Goal: Transaction & Acquisition: Download file/media

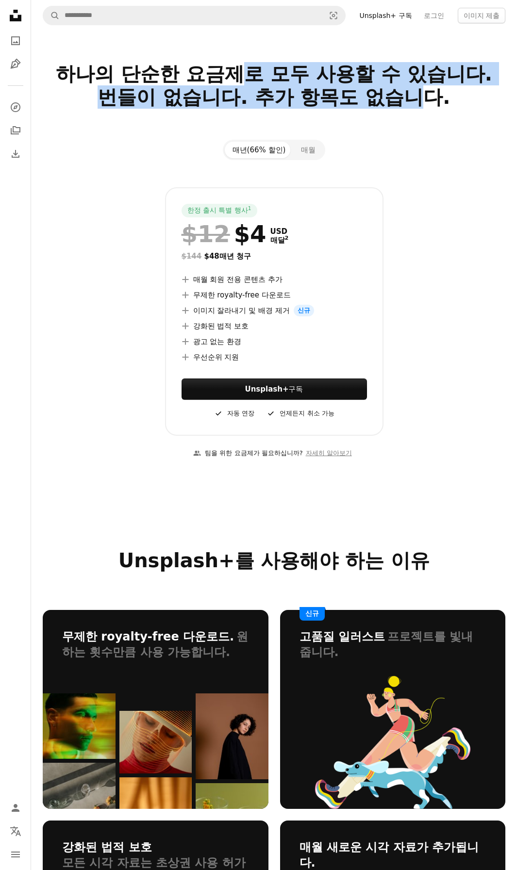
drag, startPoint x: 242, startPoint y: 75, endPoint x: 420, endPoint y: 106, distance: 180.6
click at [420, 106] on h2 "하나의 단순한 요금제로 모두 사용할 수 있습니다. 번들이 없습니다. 추가 항목도 없습니다." at bounding box center [274, 97] width 462 height 70
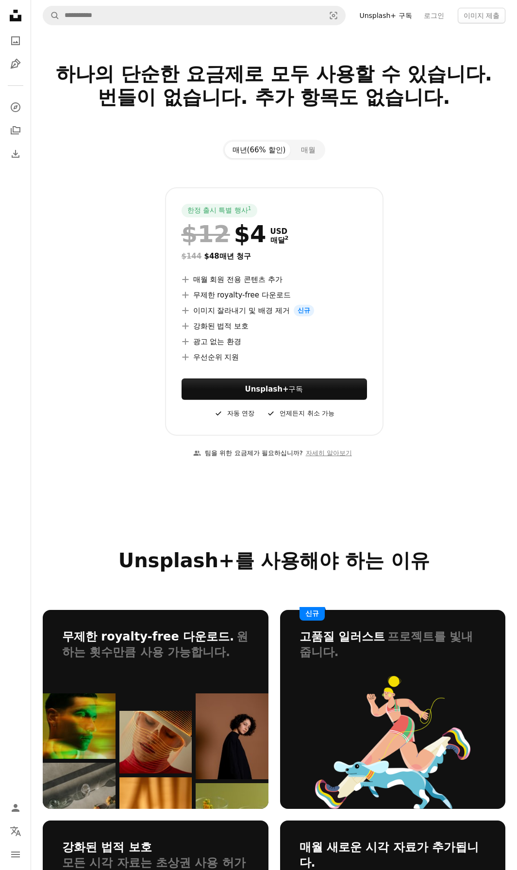
click at [476, 210] on div "한정 출시 특별 행사 1 $12 $4 USD 매달 2 $144 $48 매년 청구 A plus sign 매월 회원 전용 콘텐츠 추가 A plus…" at bounding box center [274, 311] width 462 height 248
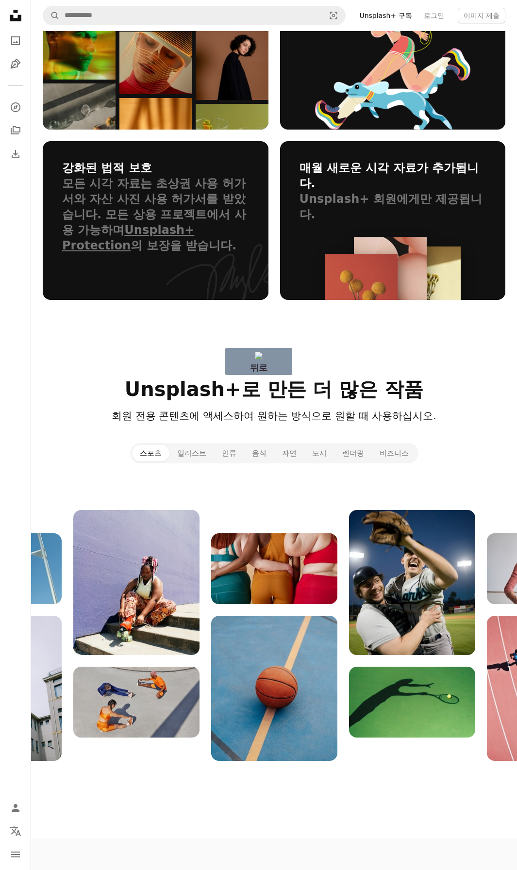
drag, startPoint x: 342, startPoint y: 413, endPoint x: 92, endPoint y: 383, distance: 251.5
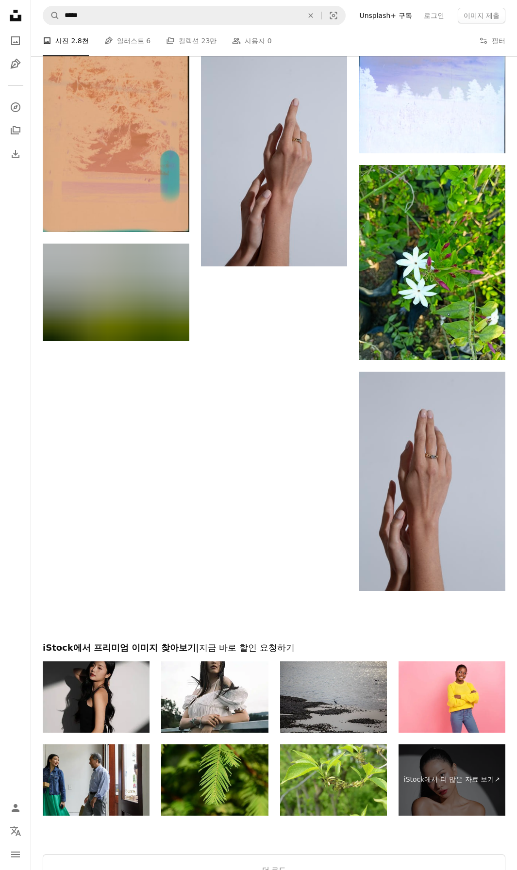
scroll to position [1313, 0]
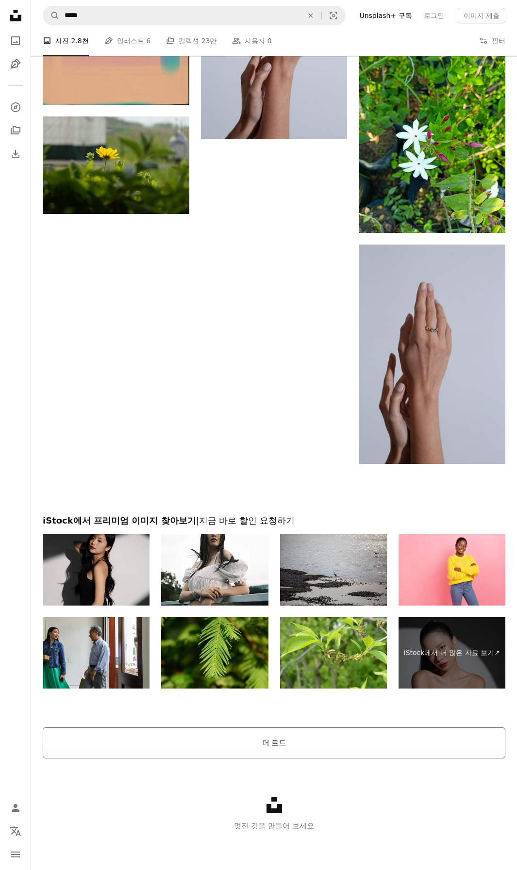
click at [321, 740] on button "더 로드" at bounding box center [274, 742] width 462 height 31
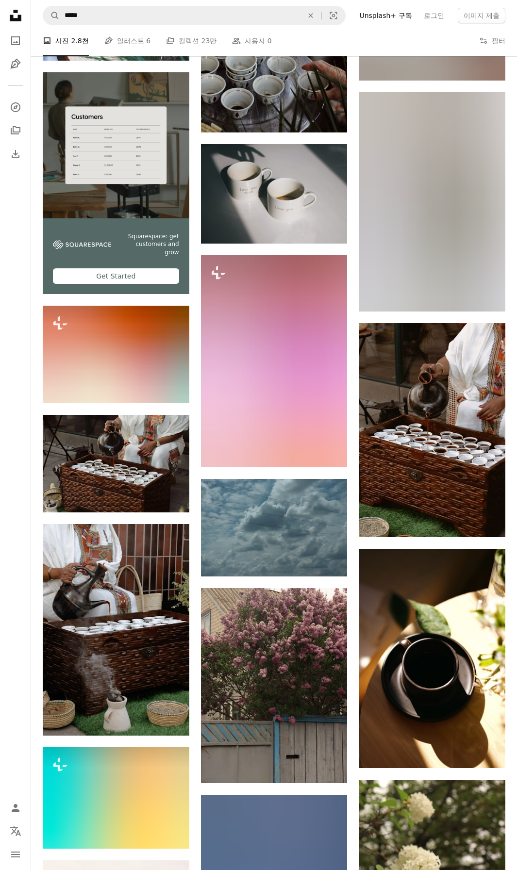
scroll to position [1895, 0]
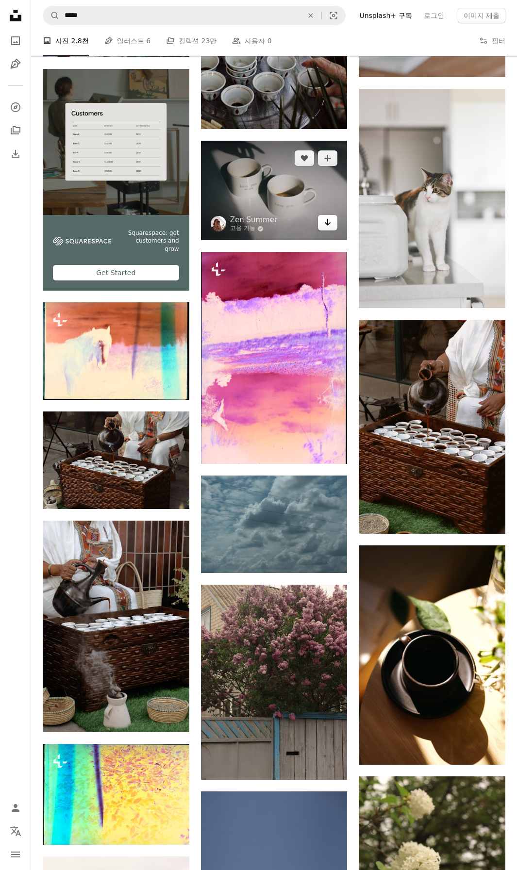
click at [327, 222] on icon "다운로드" at bounding box center [327, 222] width 6 height 7
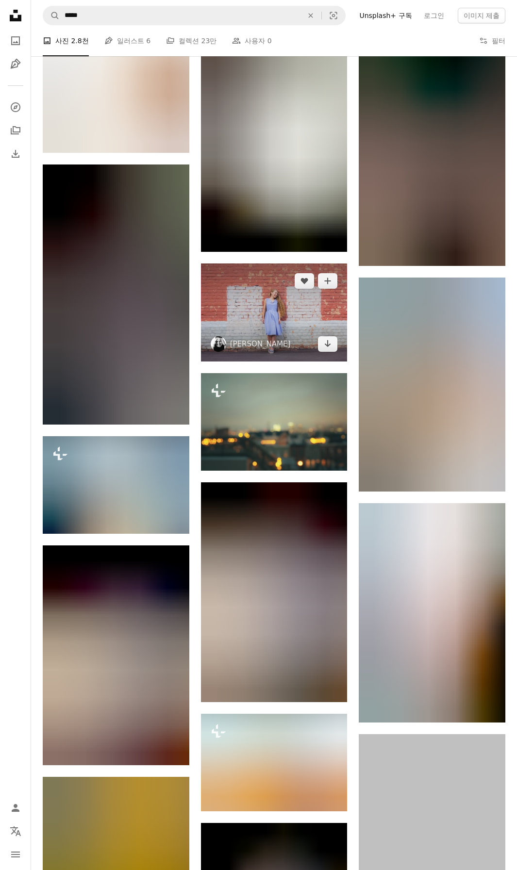
scroll to position [21586, 0]
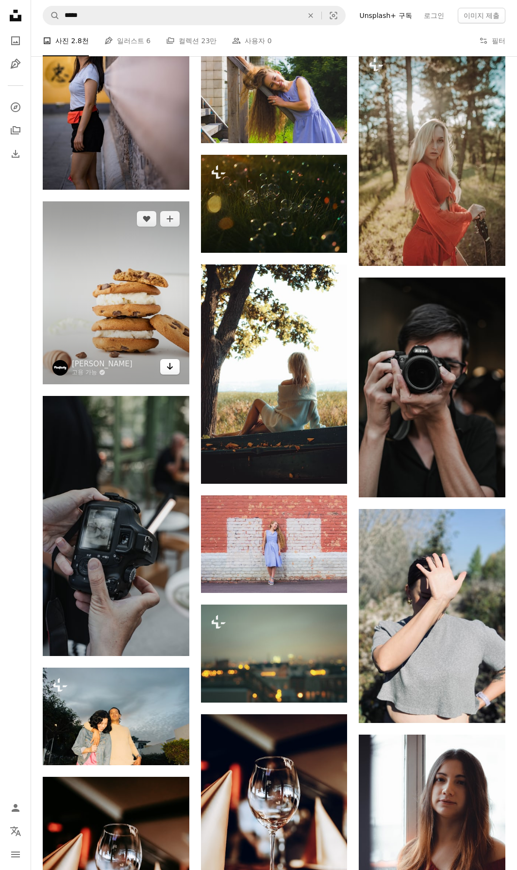
click at [172, 372] on icon "Arrow pointing down" at bounding box center [170, 366] width 8 height 12
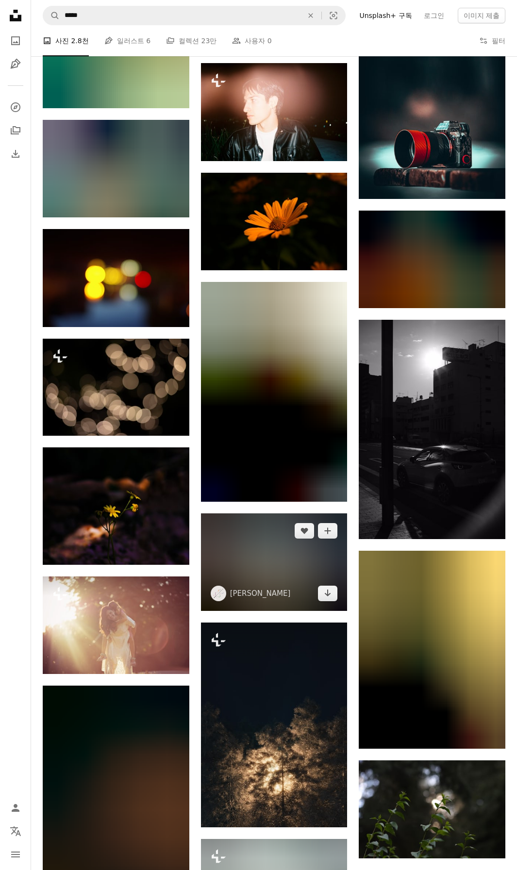
scroll to position [25466, 0]
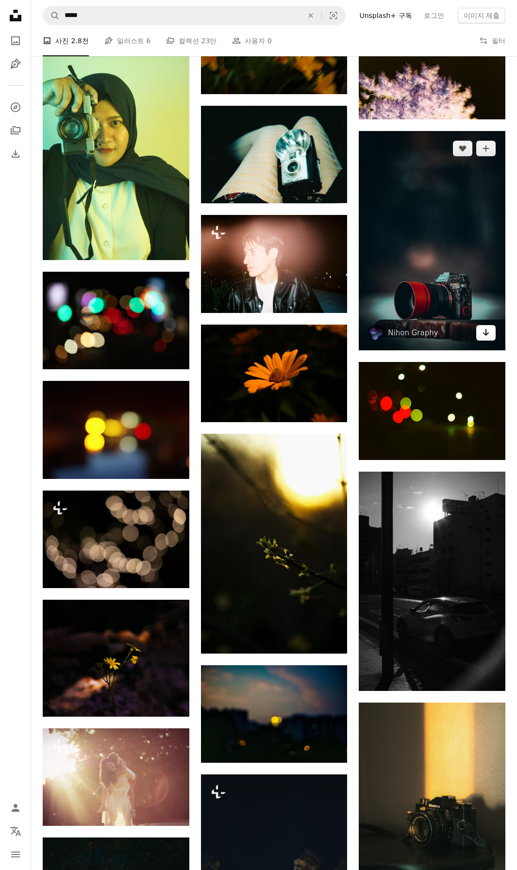
click at [491, 340] on link "Arrow pointing down" at bounding box center [485, 333] width 19 height 16
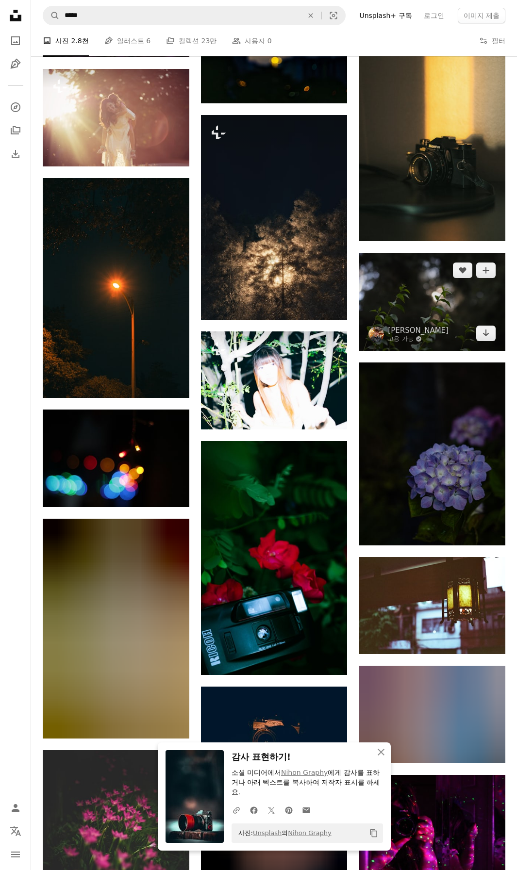
scroll to position [25854, 0]
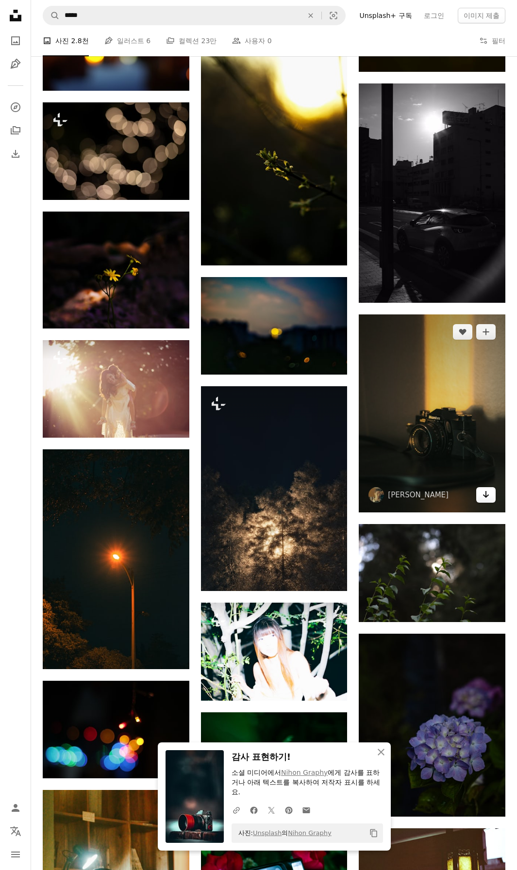
click at [483, 500] on icon "Arrow pointing down" at bounding box center [486, 494] width 8 height 12
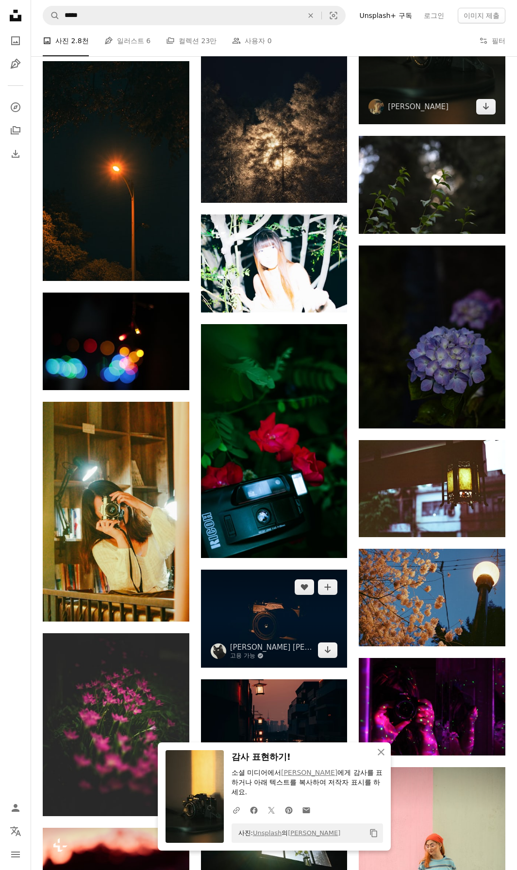
scroll to position [25951, 0]
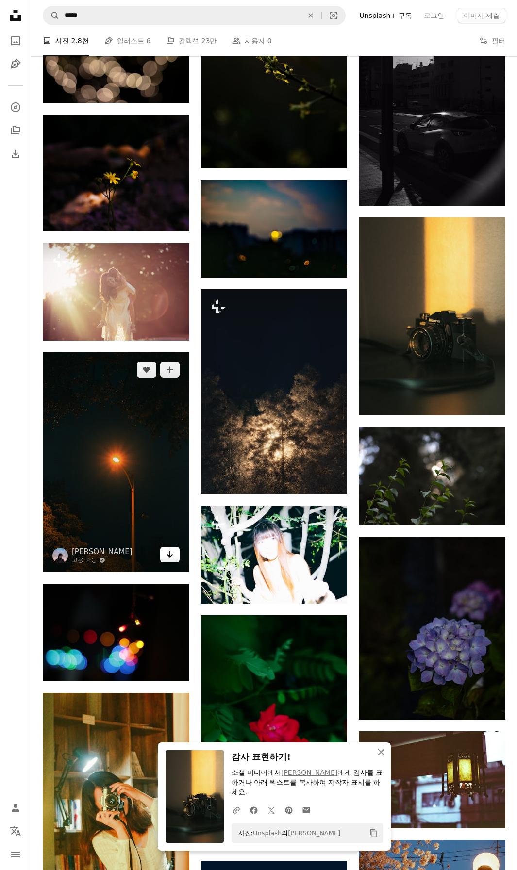
click at [171, 560] on icon "Arrow pointing down" at bounding box center [170, 554] width 8 height 12
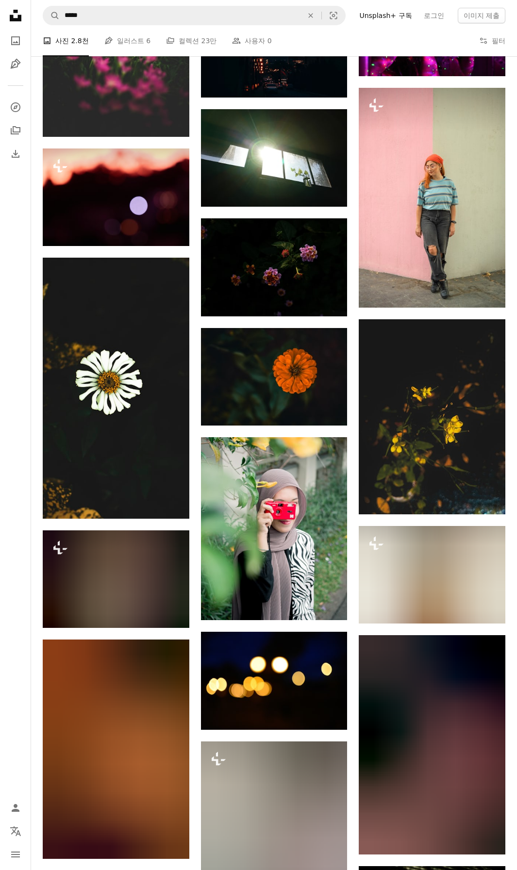
scroll to position [27649, 0]
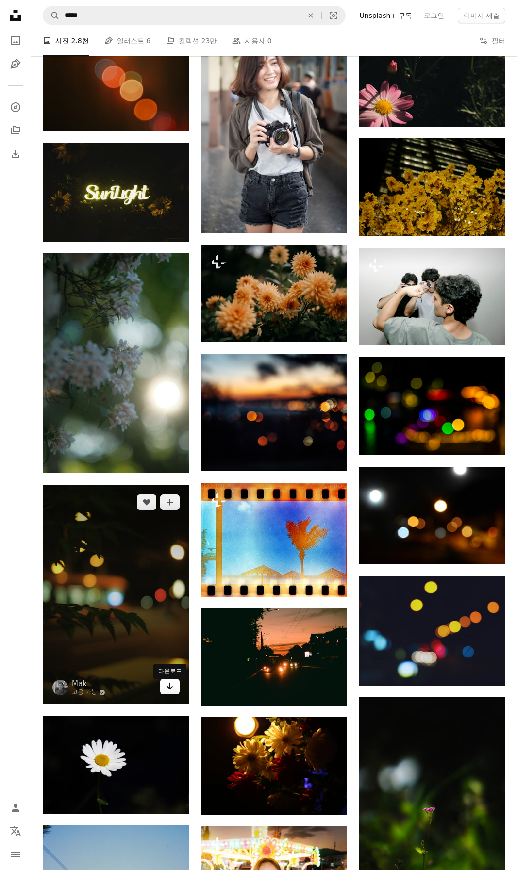
click at [166, 689] on icon "Arrow pointing down" at bounding box center [170, 686] width 8 height 12
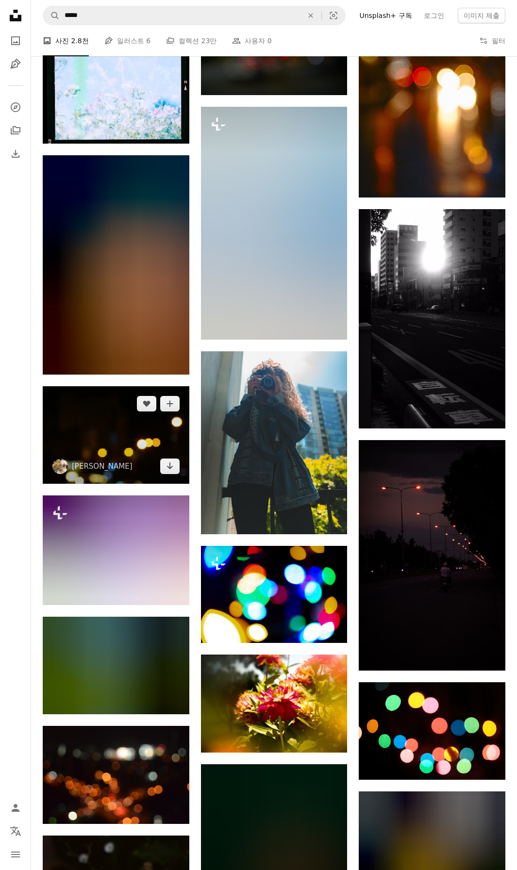
scroll to position [28813, 0]
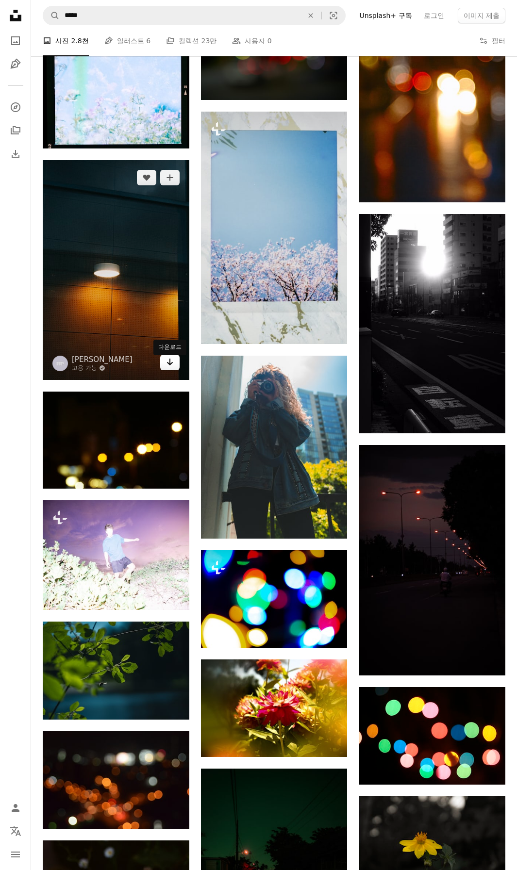
click at [170, 365] on icon "다운로드" at bounding box center [169, 361] width 6 height 7
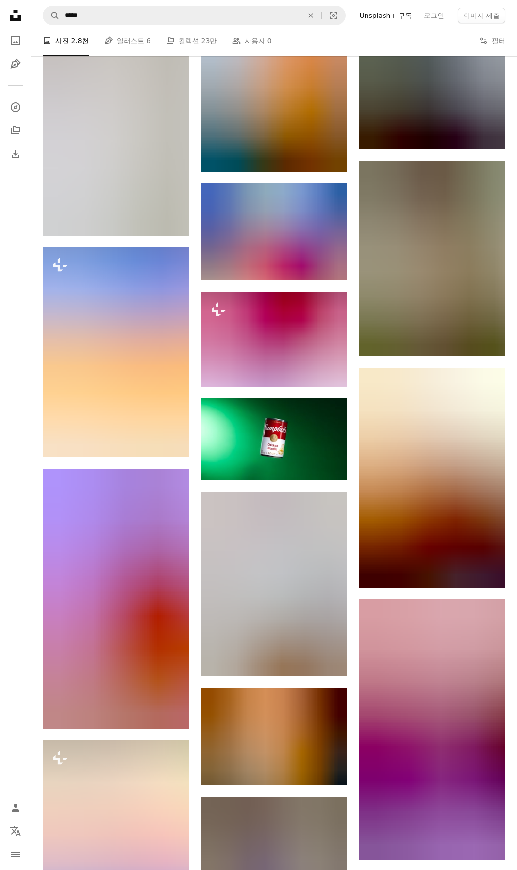
scroll to position [2754, 0]
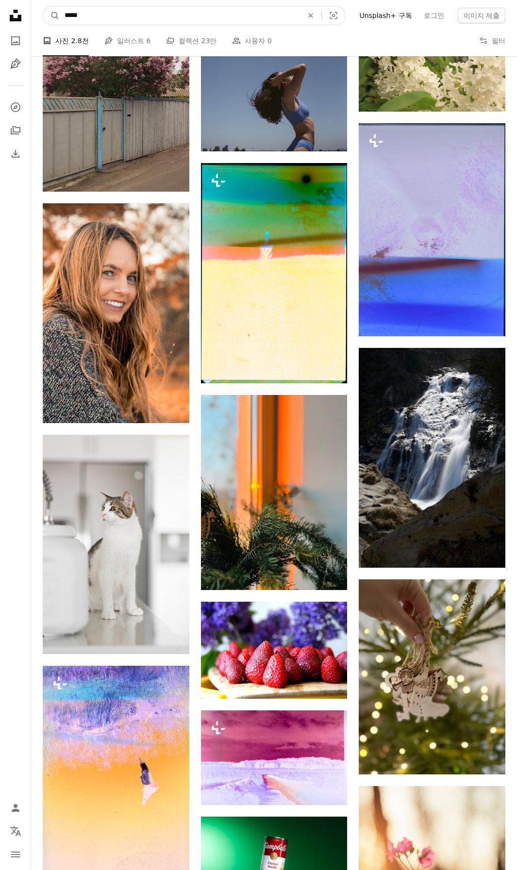
drag, startPoint x: 120, startPoint y: 14, endPoint x: 0, endPoint y: 25, distance: 120.8
type input "****"
click button "A magnifying glass" at bounding box center [51, 15] width 16 height 18
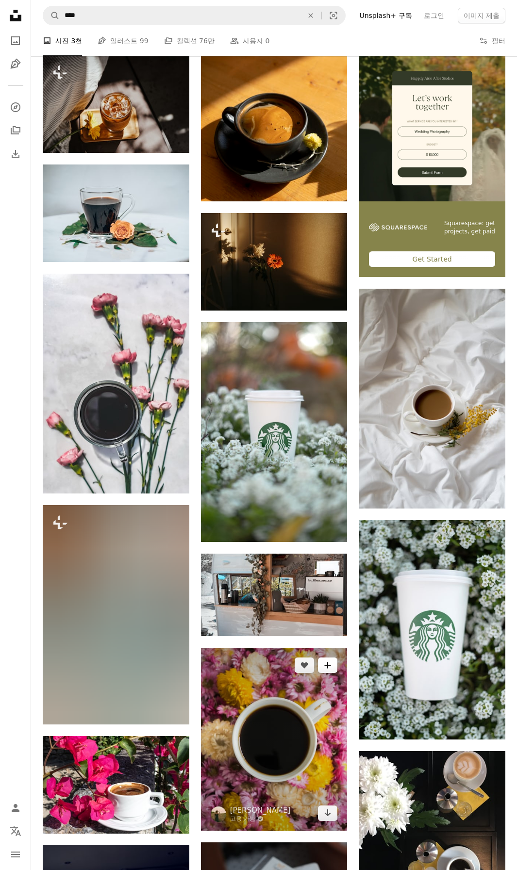
scroll to position [194, 0]
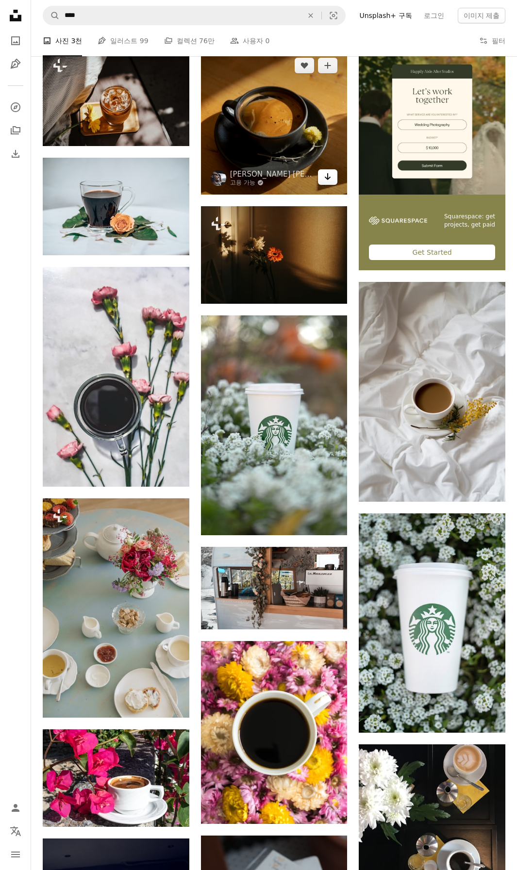
click at [326, 179] on icon "Arrow pointing down" at bounding box center [327, 177] width 8 height 12
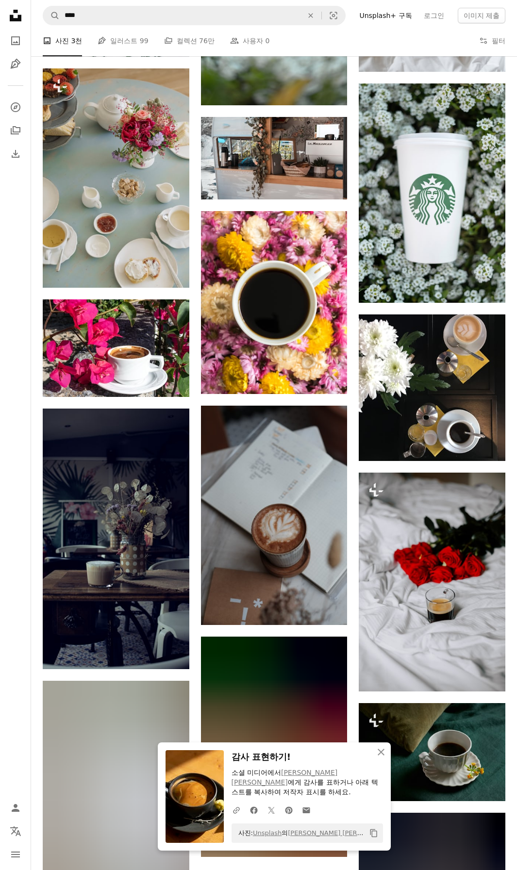
scroll to position [825, 0]
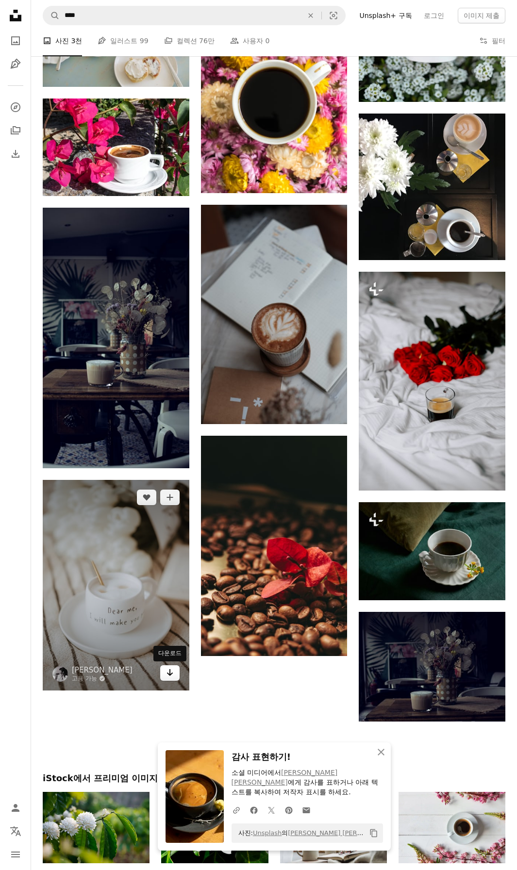
click at [172, 679] on link "Arrow pointing down" at bounding box center [169, 673] width 19 height 16
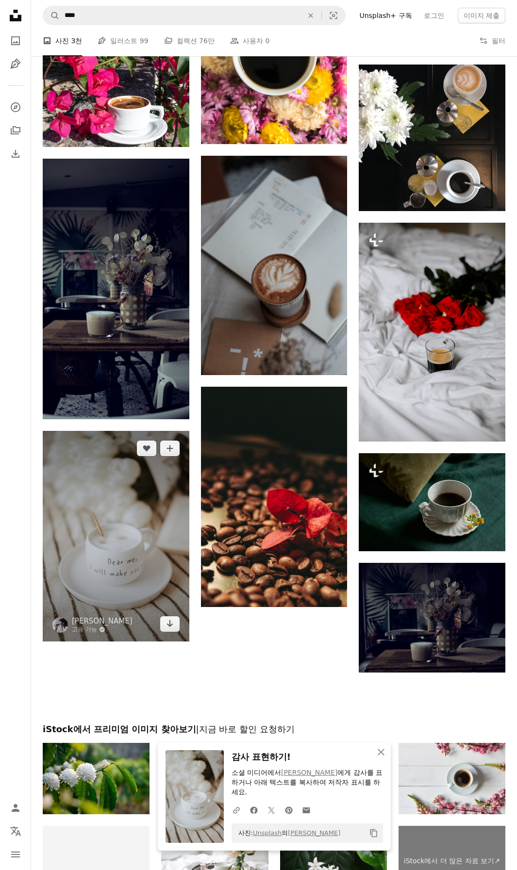
scroll to position [1082, 0]
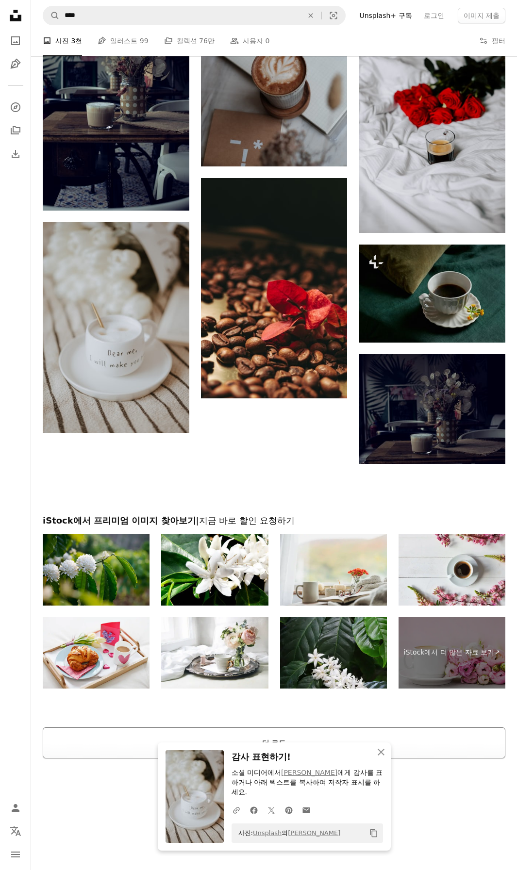
click at [419, 736] on button "더 로드" at bounding box center [274, 742] width 462 height 31
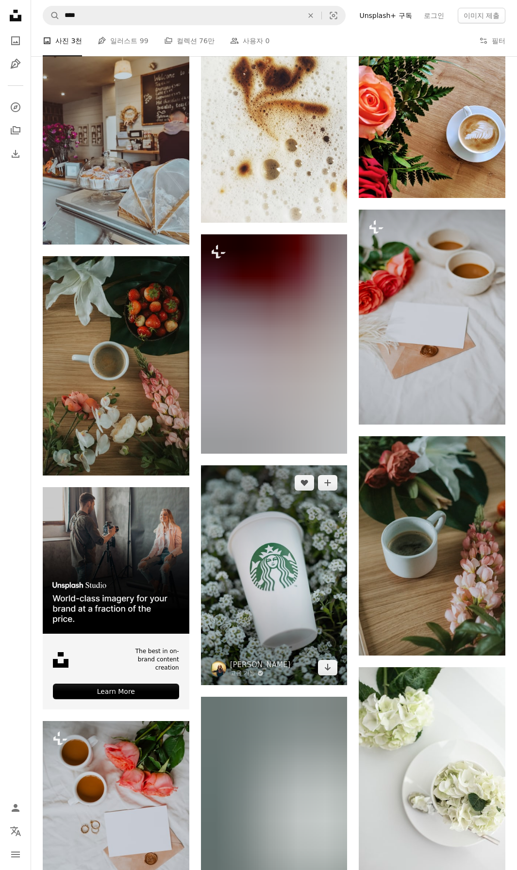
scroll to position [1616, 0]
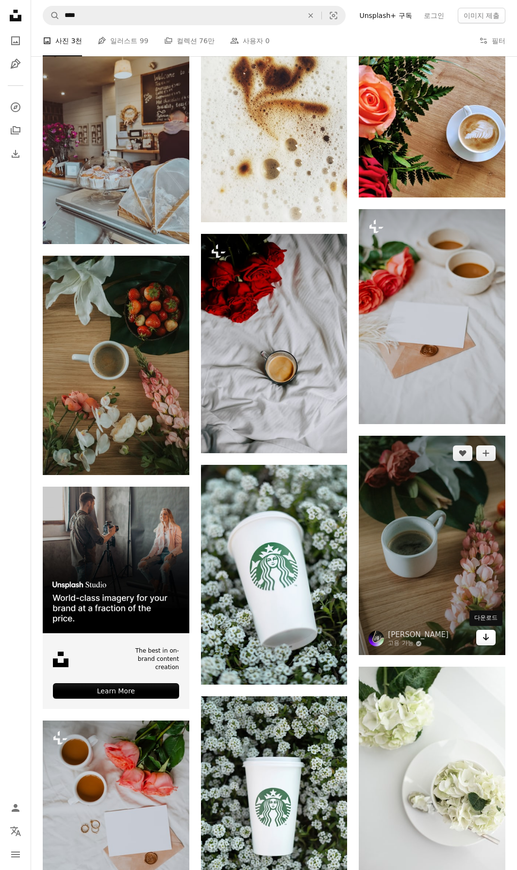
click at [488, 638] on icon "Arrow pointing down" at bounding box center [486, 637] width 8 height 12
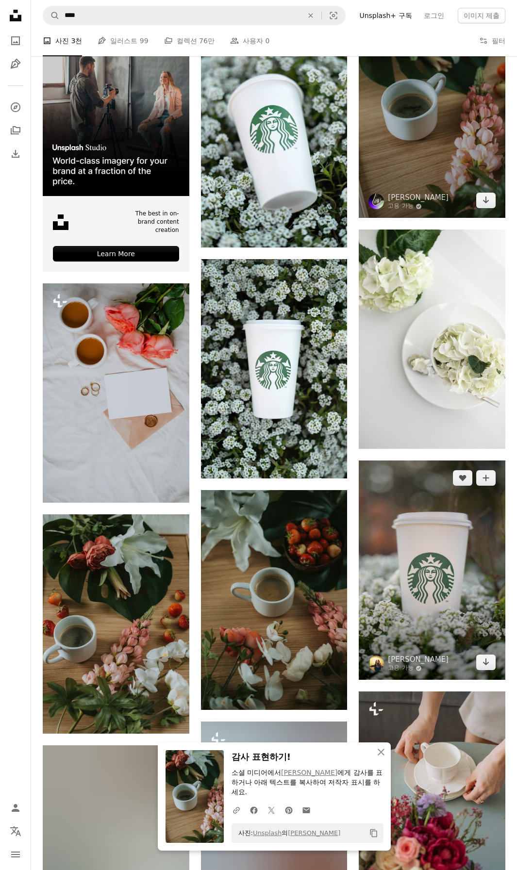
scroll to position [2052, 0]
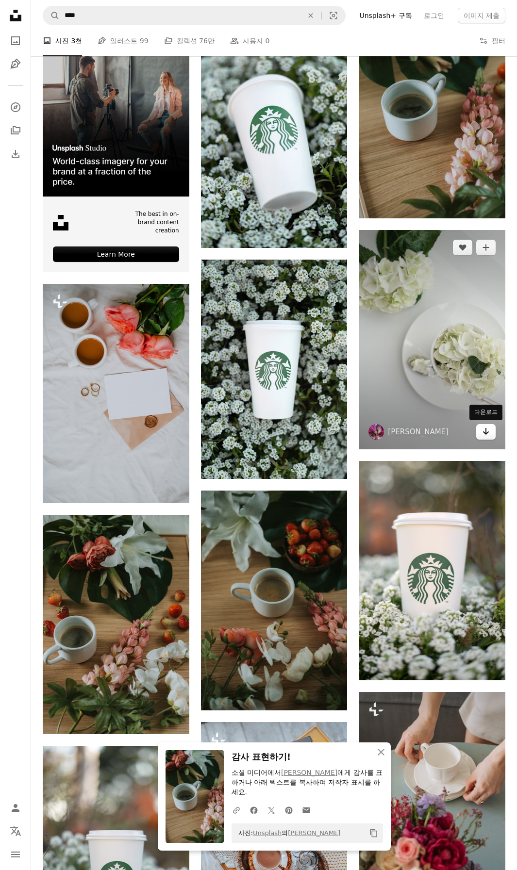
click at [489, 433] on link "Arrow pointing down" at bounding box center [485, 432] width 19 height 16
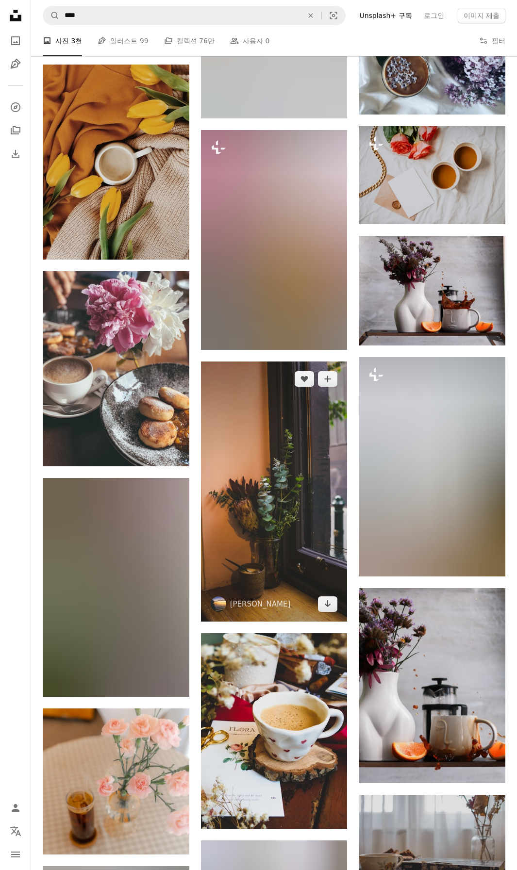
scroll to position [4429, 0]
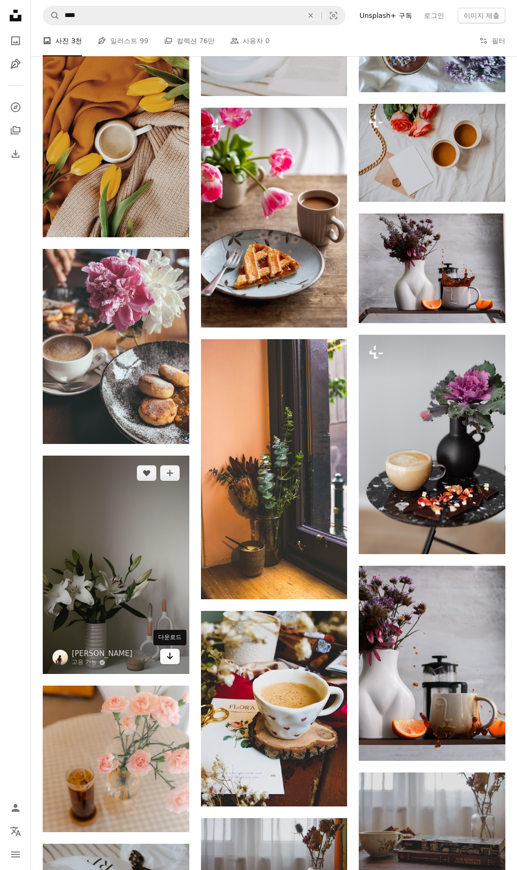
click at [170, 662] on icon "Arrow pointing down" at bounding box center [170, 656] width 8 height 12
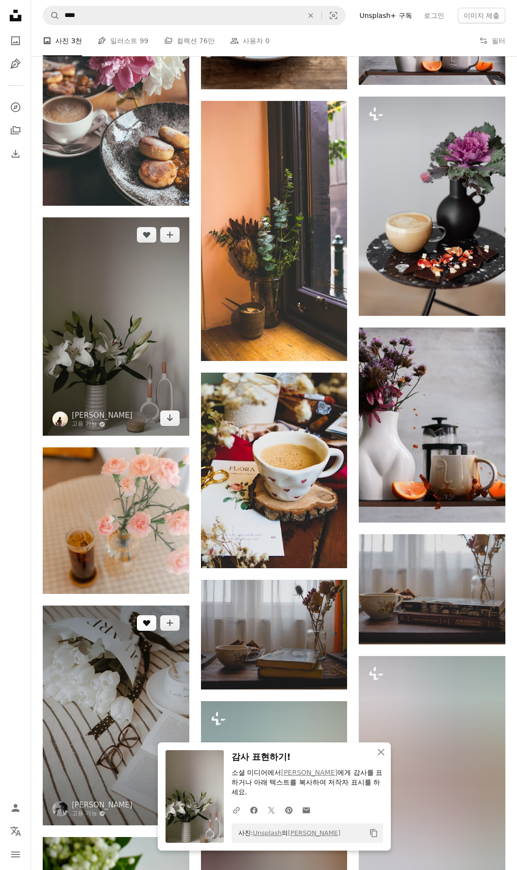
scroll to position [4671, 0]
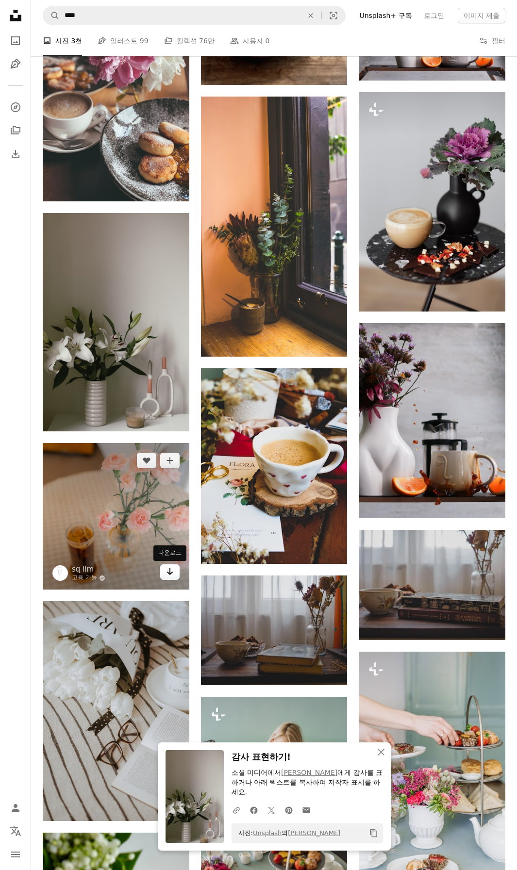
click at [171, 573] on icon "다운로드" at bounding box center [169, 571] width 6 height 7
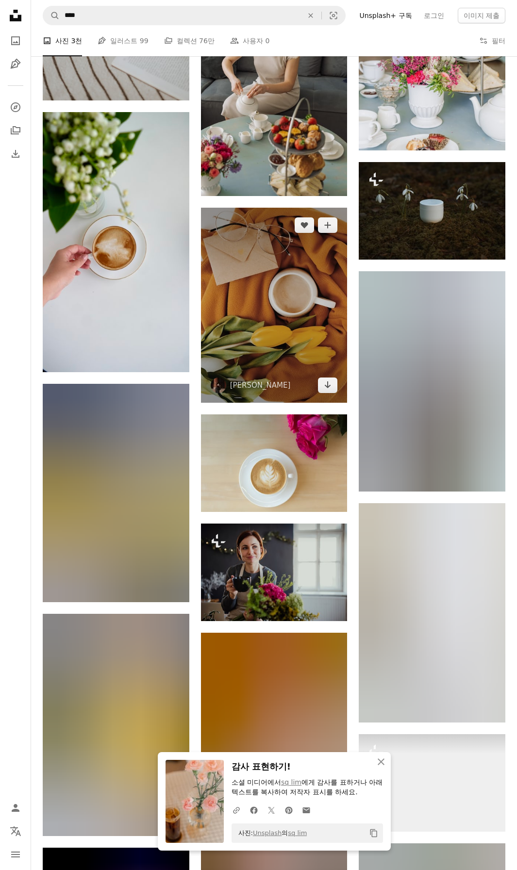
scroll to position [5399, 0]
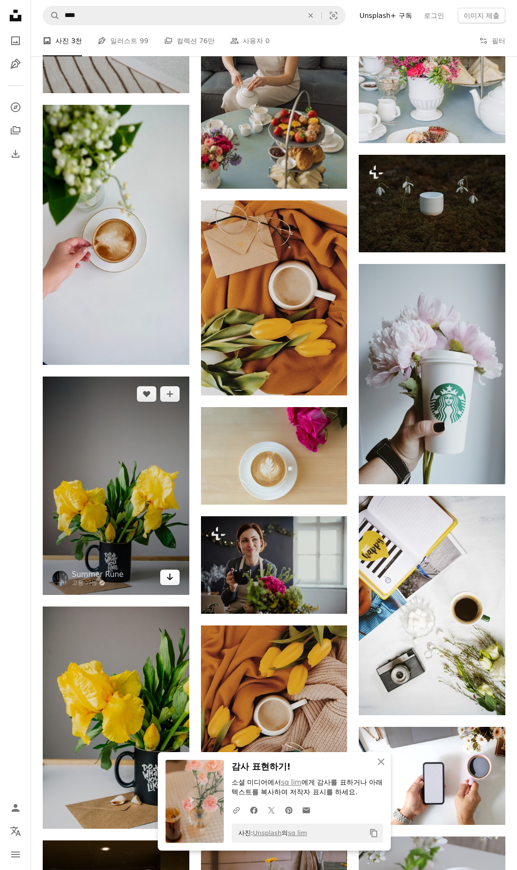
click at [173, 578] on icon "Arrow pointing down" at bounding box center [170, 577] width 8 height 12
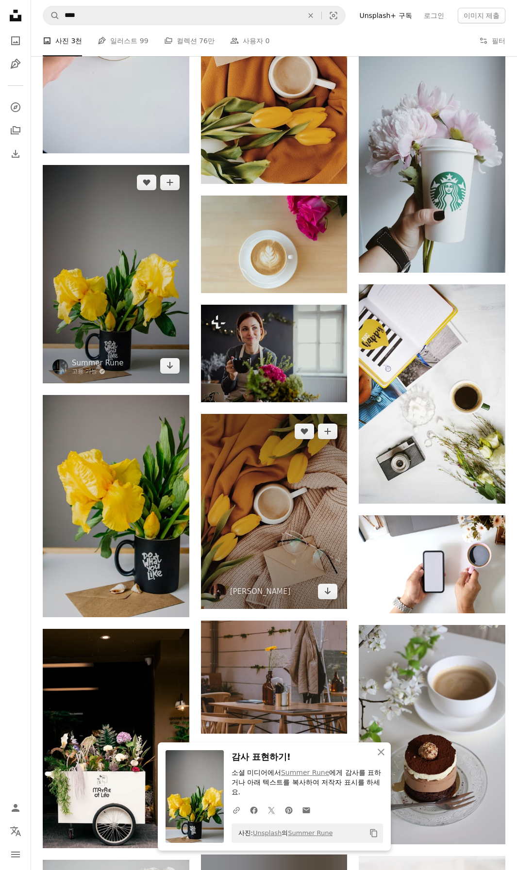
scroll to position [5641, 0]
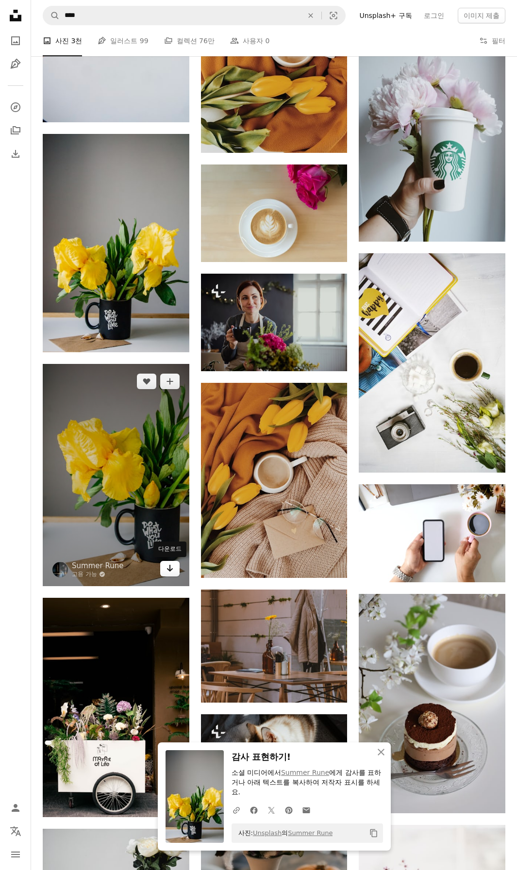
click at [174, 568] on link "Arrow pointing down" at bounding box center [169, 569] width 19 height 16
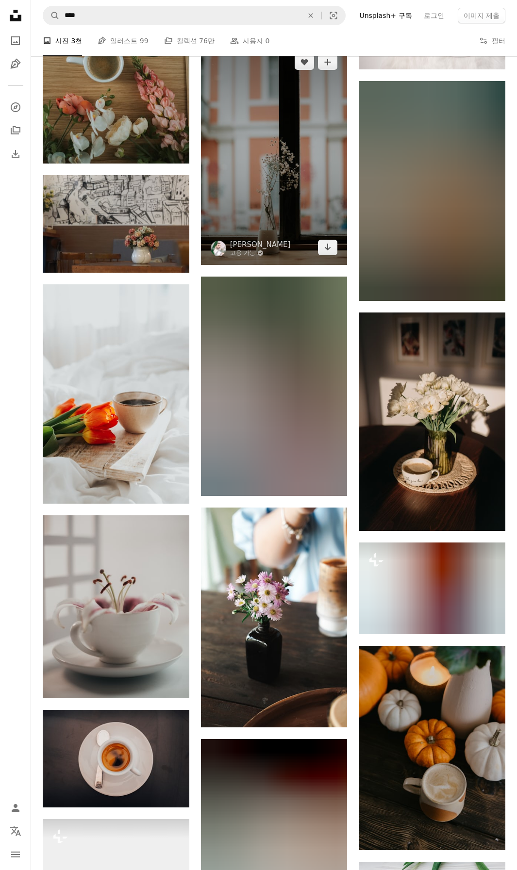
scroll to position [7096, 0]
